Goal: Task Accomplishment & Management: Manage account settings

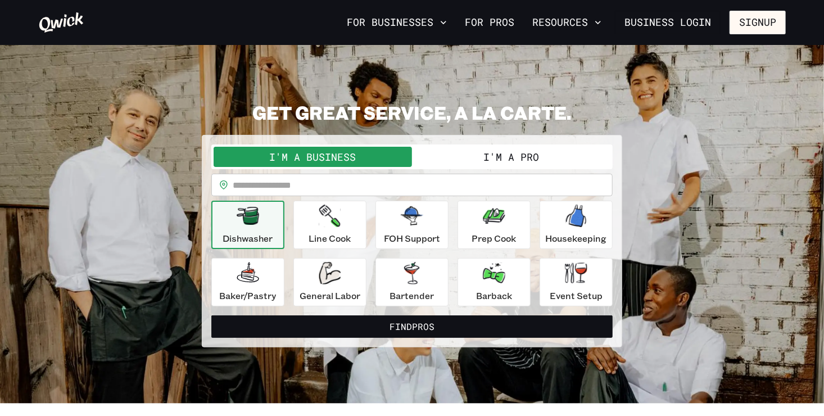
click at [133, 169] on div "**********" at bounding box center [412, 224] width 748 height 246
click at [651, 20] on link "Business Login" at bounding box center [668, 23] width 106 height 24
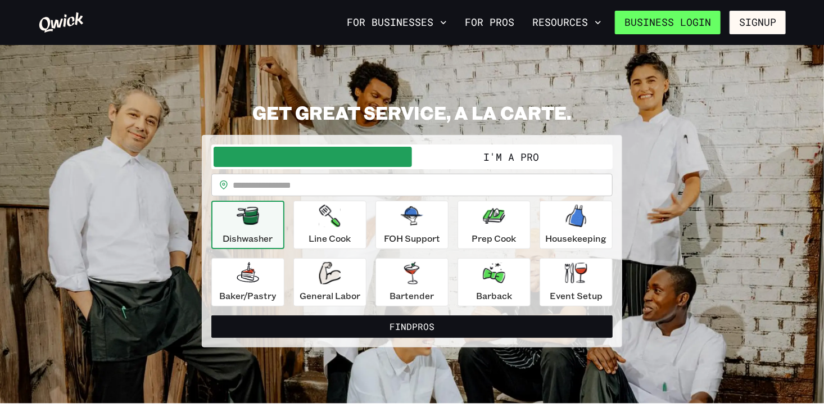
click at [672, 21] on link "Business Login" at bounding box center [668, 23] width 106 height 24
